Goal: Task Accomplishment & Management: Use online tool/utility

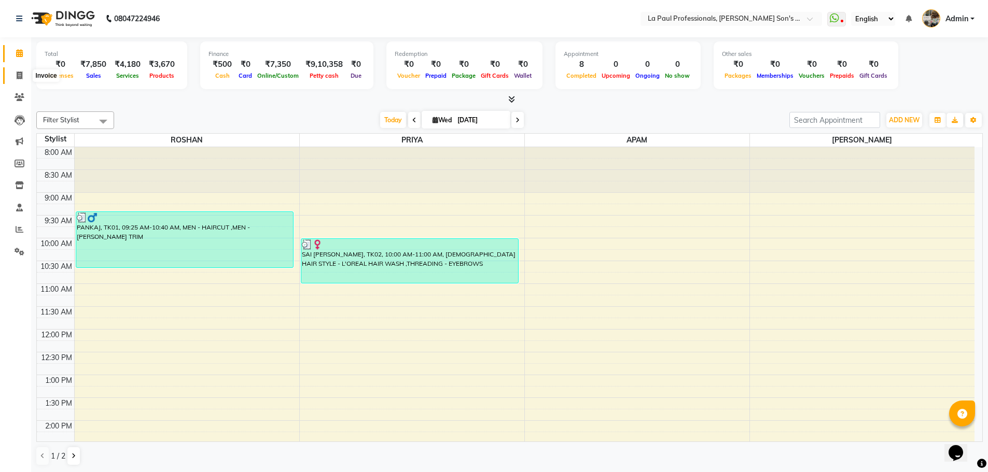
click at [19, 76] on icon at bounding box center [20, 76] width 6 height 8
select select "6271"
select select "service"
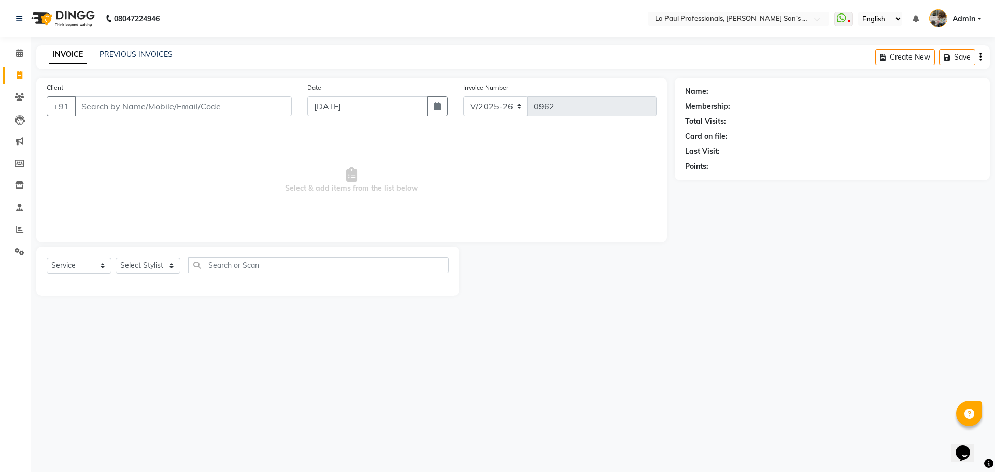
click at [147, 44] on div "08047224946 Select Location × La Paul Professionals, Angel Urban Son's Residenc…" at bounding box center [497, 236] width 995 height 472
click at [147, 54] on link "PREVIOUS INVOICES" at bounding box center [136, 54] width 73 height 9
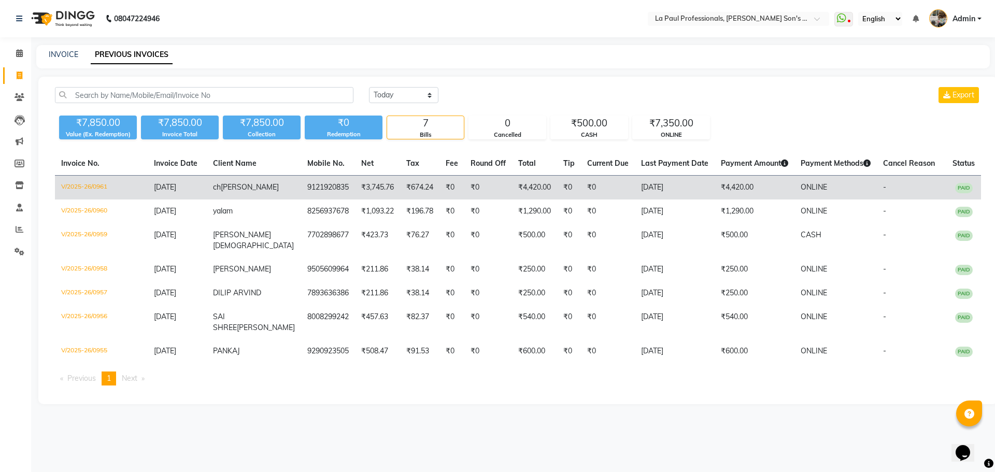
click at [85, 188] on td "V/2025-26/0961" at bounding box center [101, 188] width 93 height 24
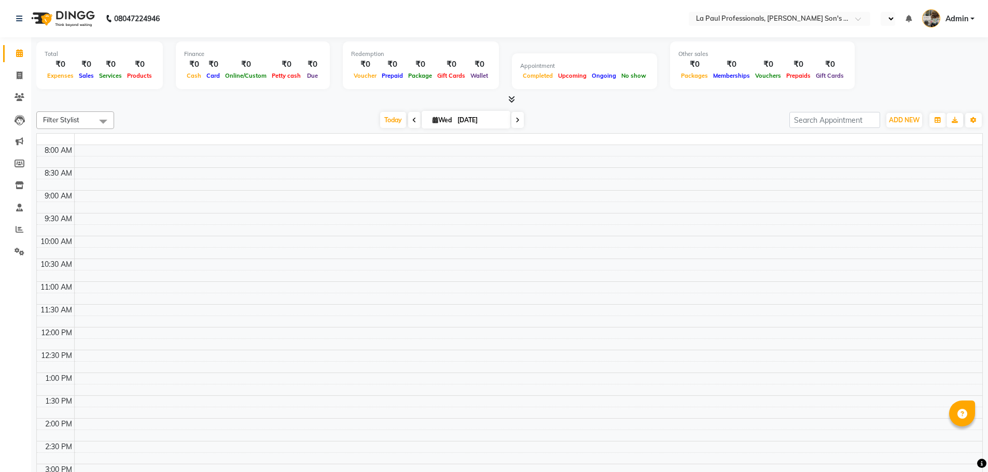
select select "en"
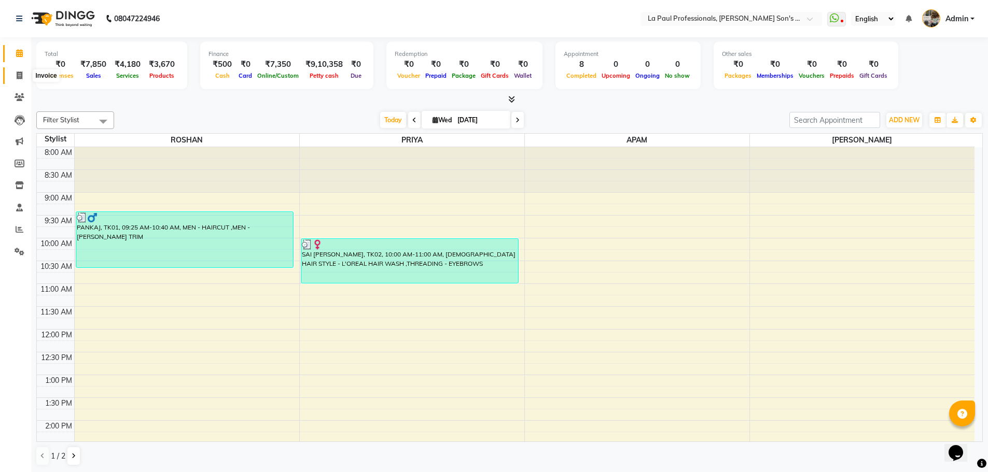
click at [18, 77] on icon at bounding box center [20, 76] width 6 height 8
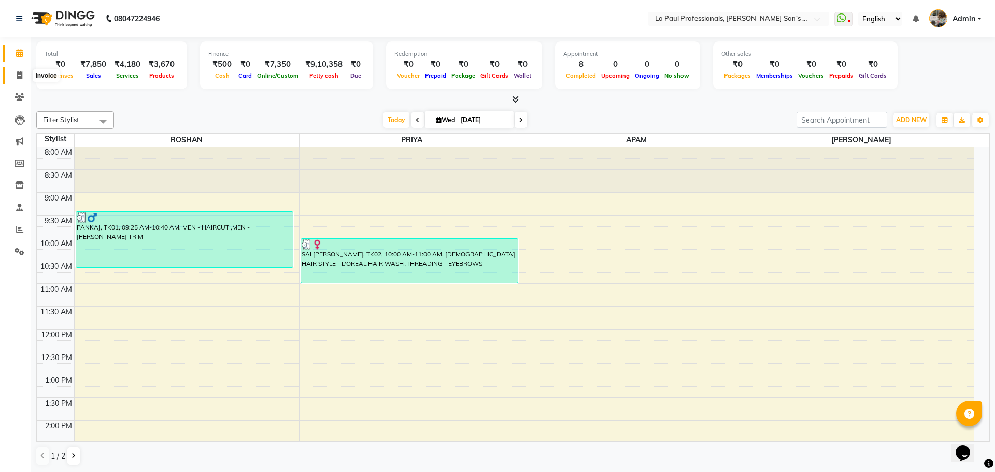
select select "6271"
select select "service"
